Goal: Task Accomplishment & Management: Manage account settings

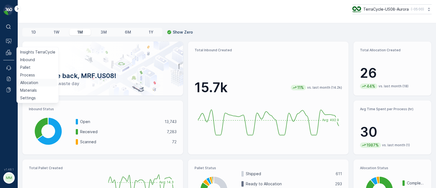
click at [32, 82] on p "Allocation" at bounding box center [29, 82] width 18 height 5
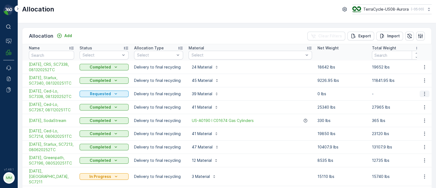
click at [423, 94] on icon "button" at bounding box center [424, 93] width 5 height 5
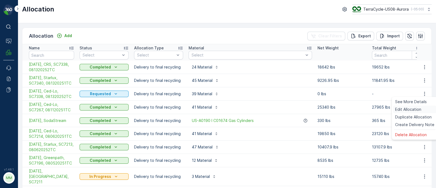
click at [410, 109] on span "Edit Allocation" at bounding box center [408, 109] width 26 height 5
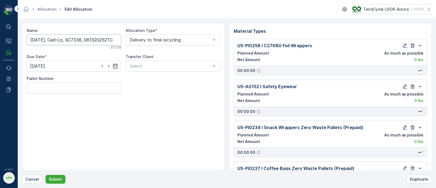
click at [42, 39] on input "[DATE], Ced-Lo, SC7338, 081320252TC" at bounding box center [74, 39] width 95 height 11
type input "[DATE], Ced-Lo, SC7338, 081320252TC"
click at [118, 66] on icon "button" at bounding box center [115, 66] width 5 height 5
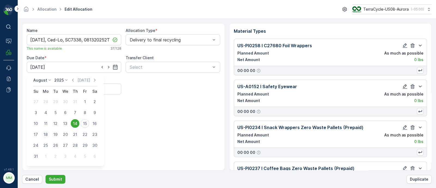
click at [46, 134] on div "18" at bounding box center [45, 134] width 9 height 9
type input "[DATE]"
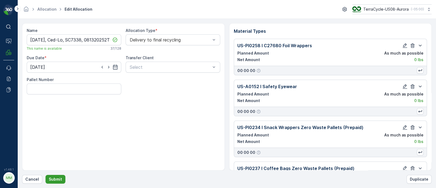
click at [55, 180] on p "Submit" at bounding box center [55, 178] width 13 height 5
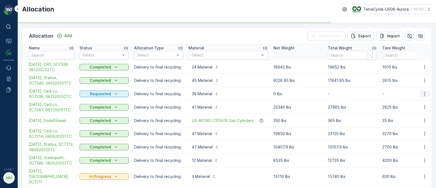
click at [422, 92] on icon "button" at bounding box center [424, 93] width 5 height 5
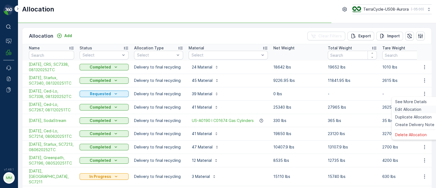
click at [408, 109] on span "Edit Allocation" at bounding box center [408, 109] width 26 height 5
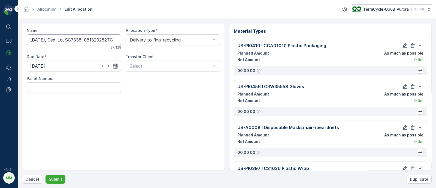
click at [42, 40] on input "[DATE], Ced-Lo, SC7338, 081320252TC" at bounding box center [74, 39] width 95 height 11
click at [85, 37] on input "[DATE], Ced-Lo, SC7338, 081320252TC" at bounding box center [74, 39] width 95 height 11
drag, startPoint x: 68, startPoint y: 41, endPoint x: 119, endPoint y: 37, distance: 51.2
click at [119, 37] on input "[DATE], Ced-Lo, SC733, 081320252TC" at bounding box center [74, 39] width 95 height 11
click at [78, 41] on input "[DATE], Ced-Lo," at bounding box center [74, 39] width 95 height 11
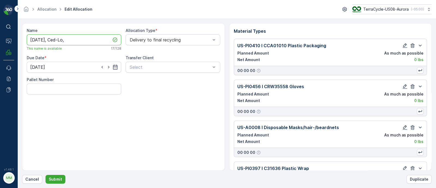
paste input "SC7334 / [PERSON_NAME] / 081320254TC"
drag, startPoint x: 81, startPoint y: 37, endPoint x: 60, endPoint y: 40, distance: 21.4
click at [60, 40] on input "[DATE], Ced-Lo,SC7334 / Aurora / 081320254TC" at bounding box center [74, 39] width 95 height 11
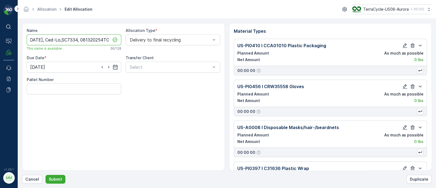
click at [63, 40] on input "[DATE], Ced-Lo,SC7334, 081320254TC" at bounding box center [74, 39] width 95 height 11
type input "[DATE], Ced-Lo, SC7334, 081320254TC"
click at [116, 67] on icon "button" at bounding box center [115, 66] width 5 height 5
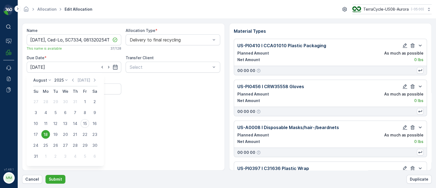
click at [87, 83] on div "[DATE] [DATE]" at bounding box center [65, 81] width 64 height 9
click at [86, 82] on p "[DATE]" at bounding box center [83, 79] width 13 height 5
click at [82, 81] on p "[DATE]" at bounding box center [83, 79] width 13 height 5
click at [84, 122] on div "15" at bounding box center [85, 123] width 9 height 9
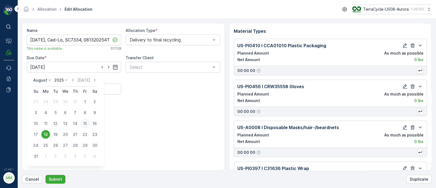
type input "[DATE]"
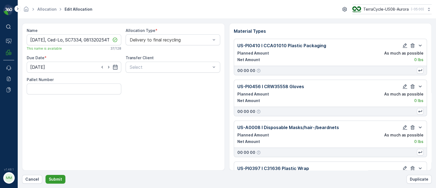
click at [59, 178] on p "Submit" at bounding box center [55, 178] width 13 height 5
